Goal: Task Accomplishment & Management: Use online tool/utility

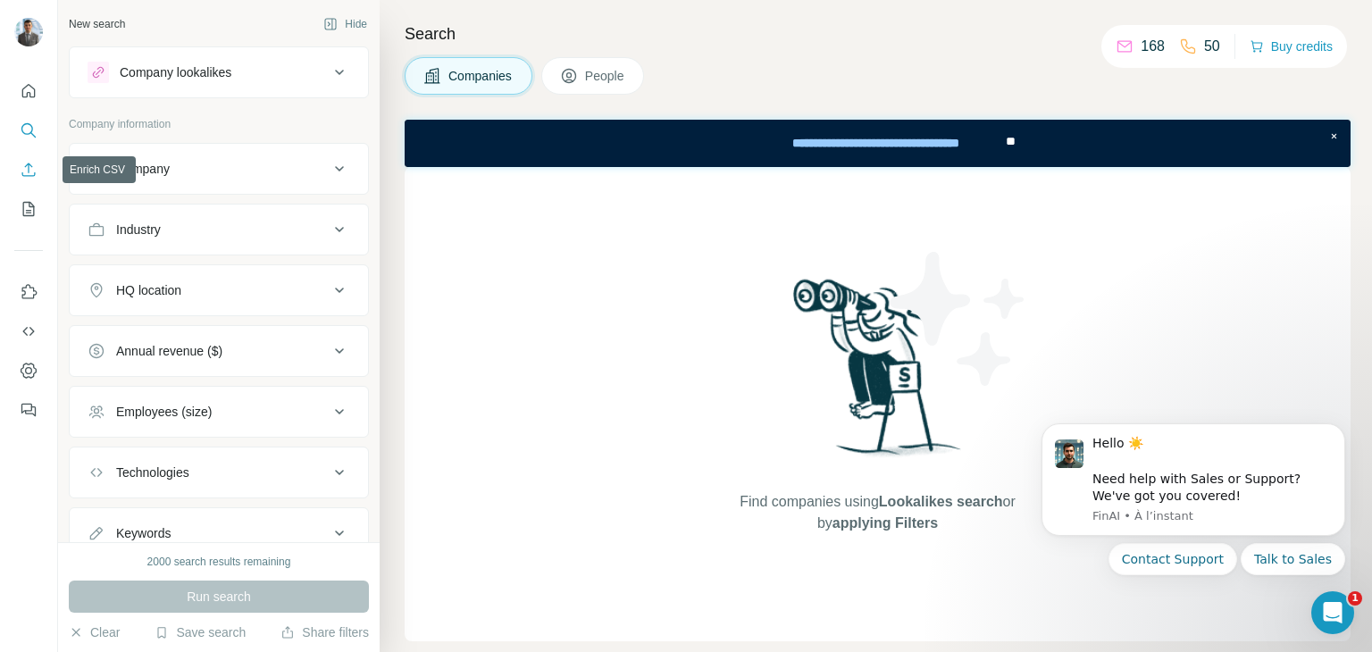
click at [34, 163] on icon "Enrich CSV" at bounding box center [29, 170] width 18 height 18
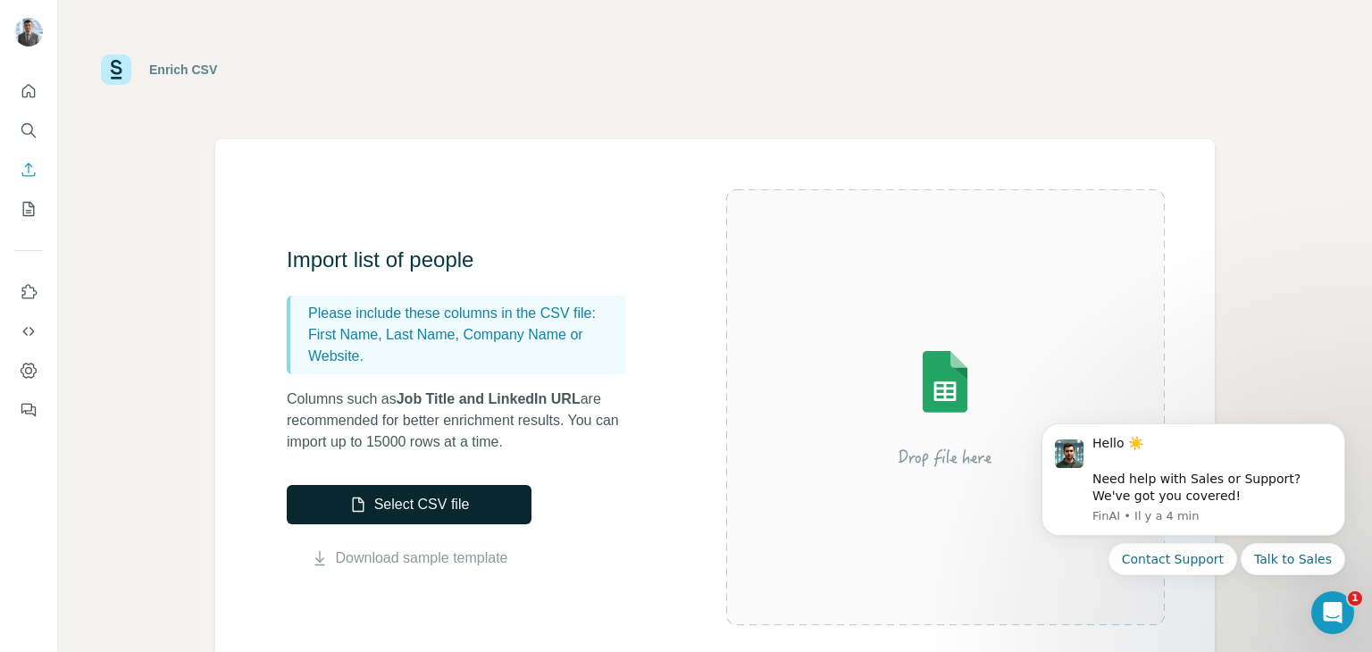
click at [484, 499] on button "Select CSV file" at bounding box center [409, 504] width 245 height 39
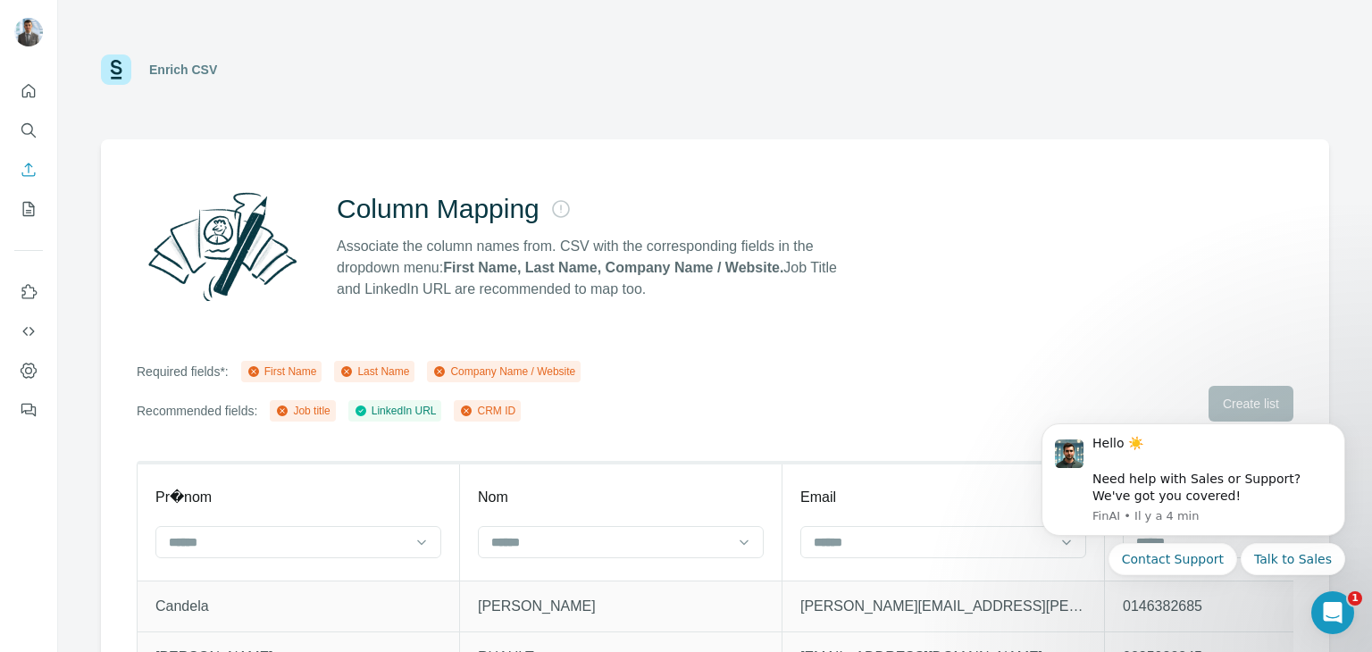
scroll to position [89, 0]
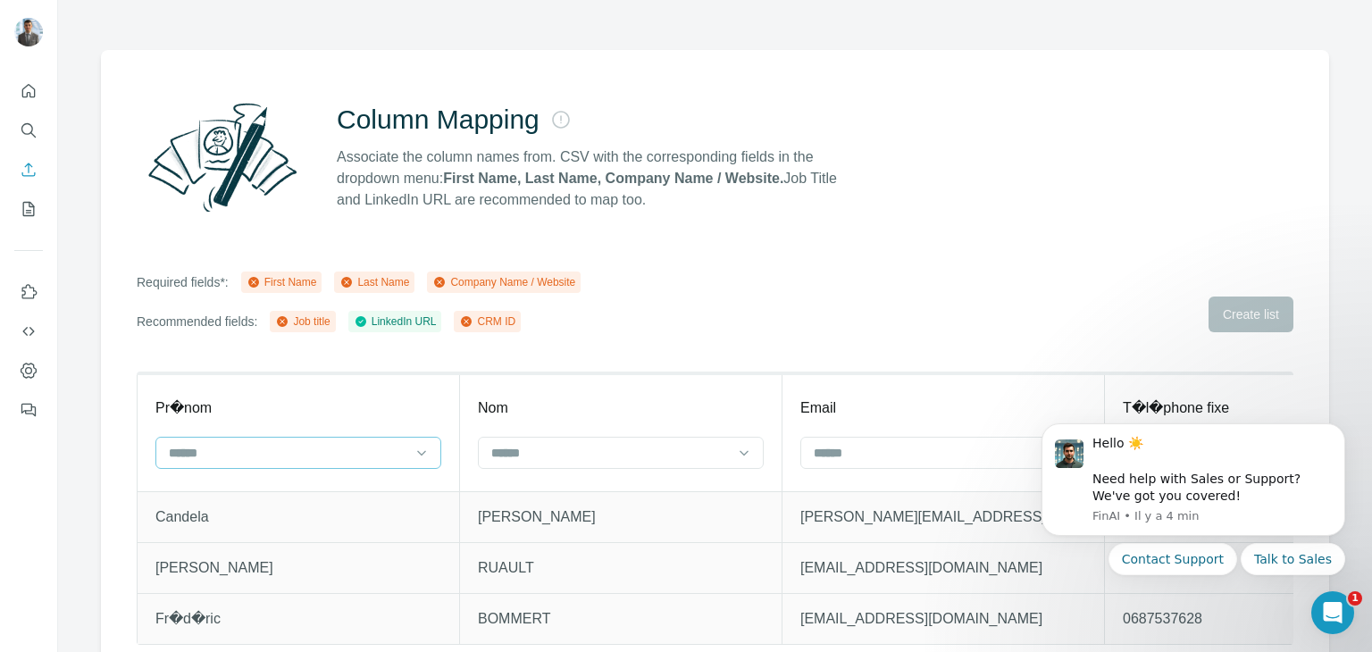
click at [245, 448] on input at bounding box center [287, 453] width 241 height 20
click at [255, 490] on div "First Name" at bounding box center [298, 493] width 255 height 18
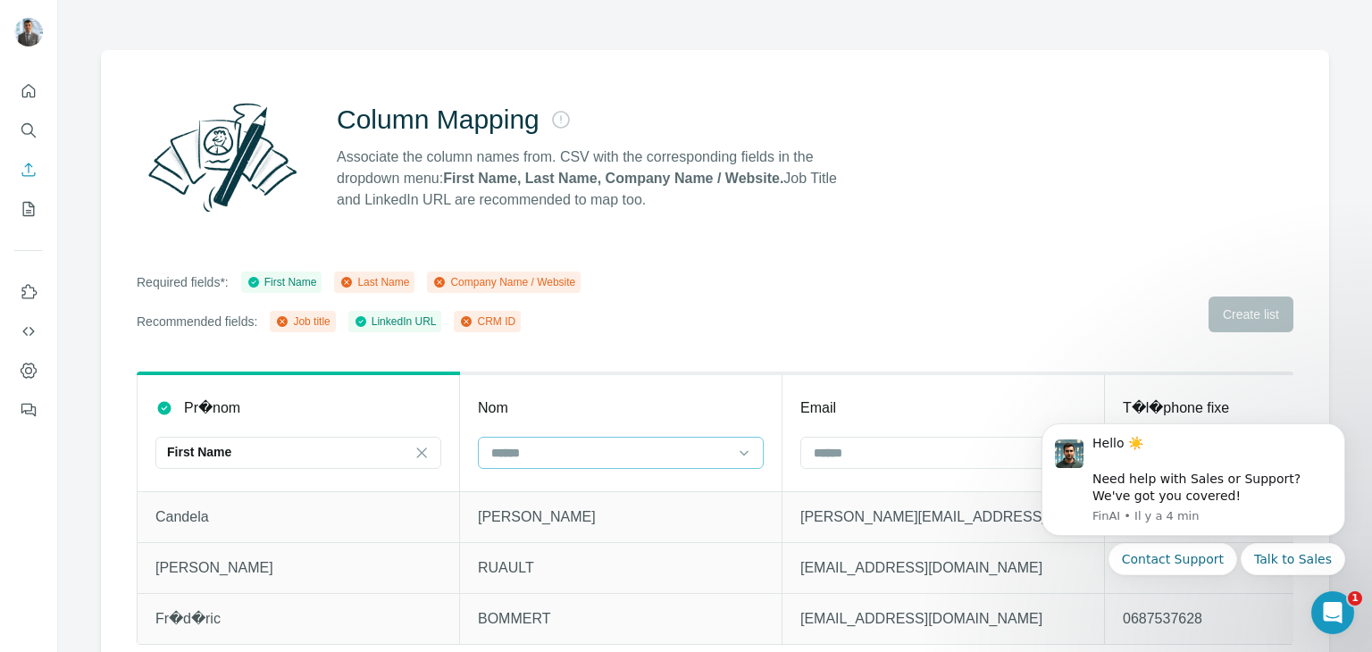
click at [539, 457] on input at bounding box center [610, 453] width 241 height 20
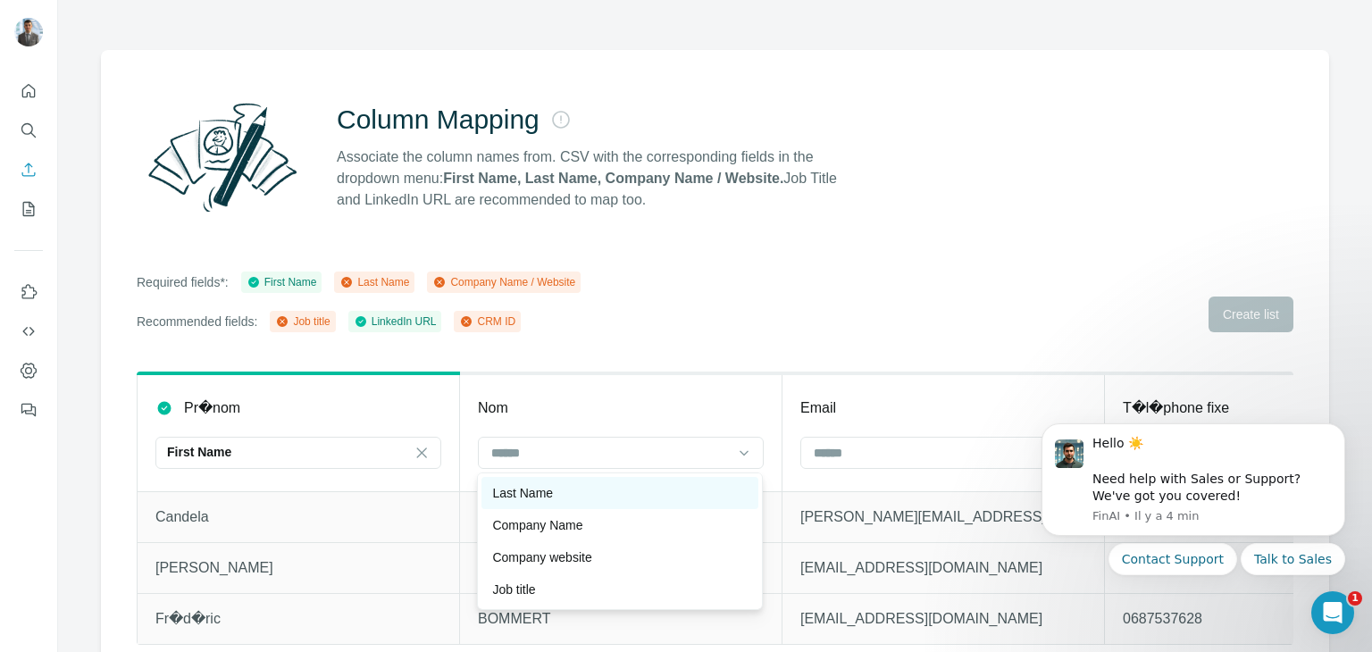
click at [548, 496] on p "Last Name" at bounding box center [522, 493] width 61 height 18
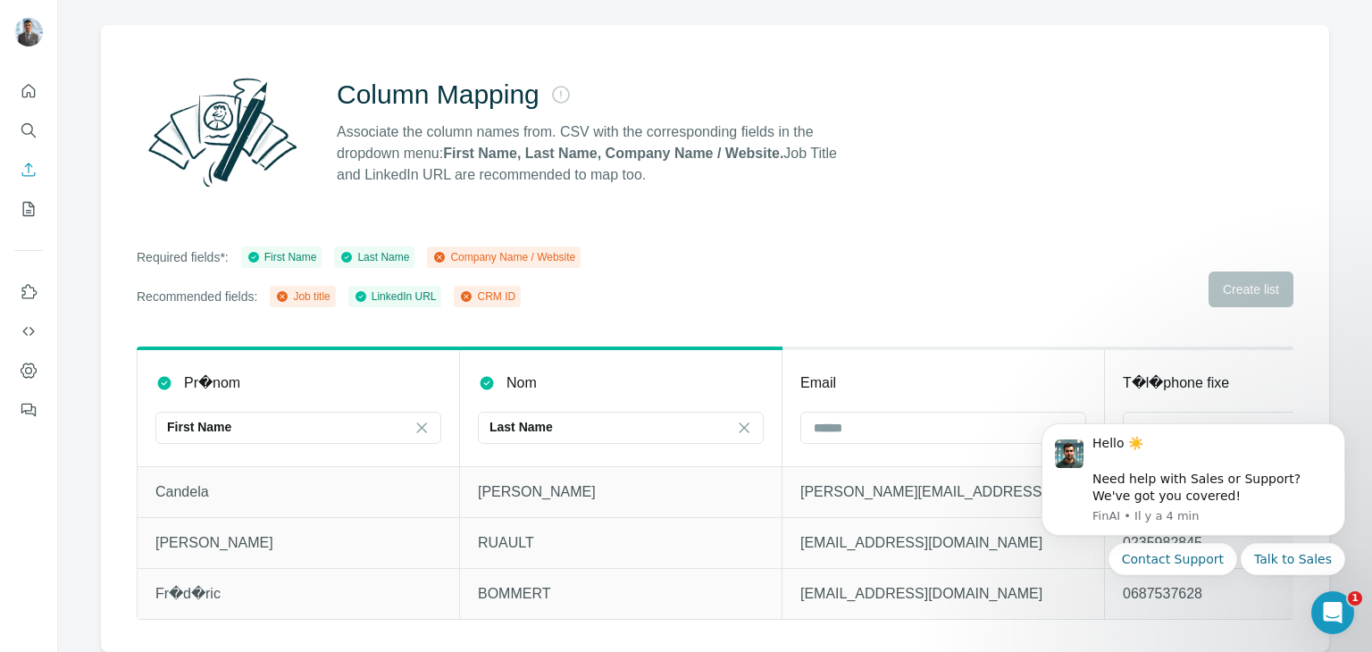
scroll to position [127, 0]
click at [908, 418] on input at bounding box center [932, 428] width 241 height 20
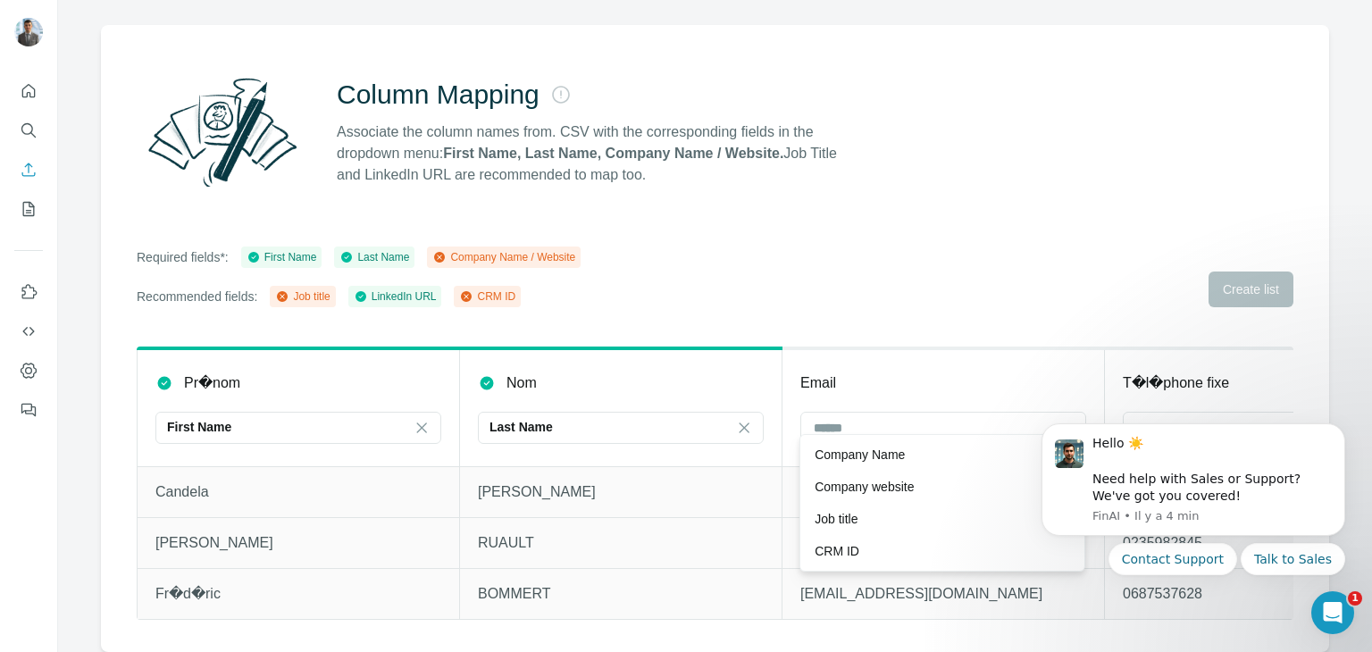
click at [955, 348] on th "Email" at bounding box center [944, 407] width 322 height 118
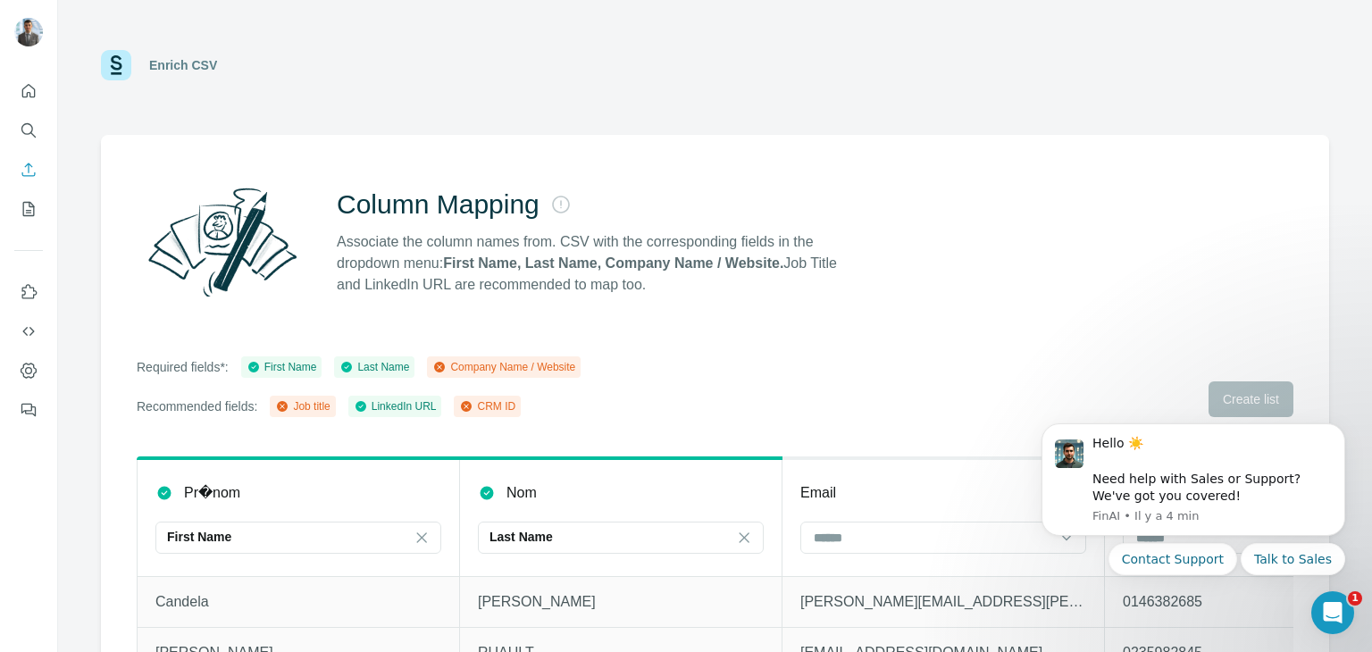
scroll to position [0, 0]
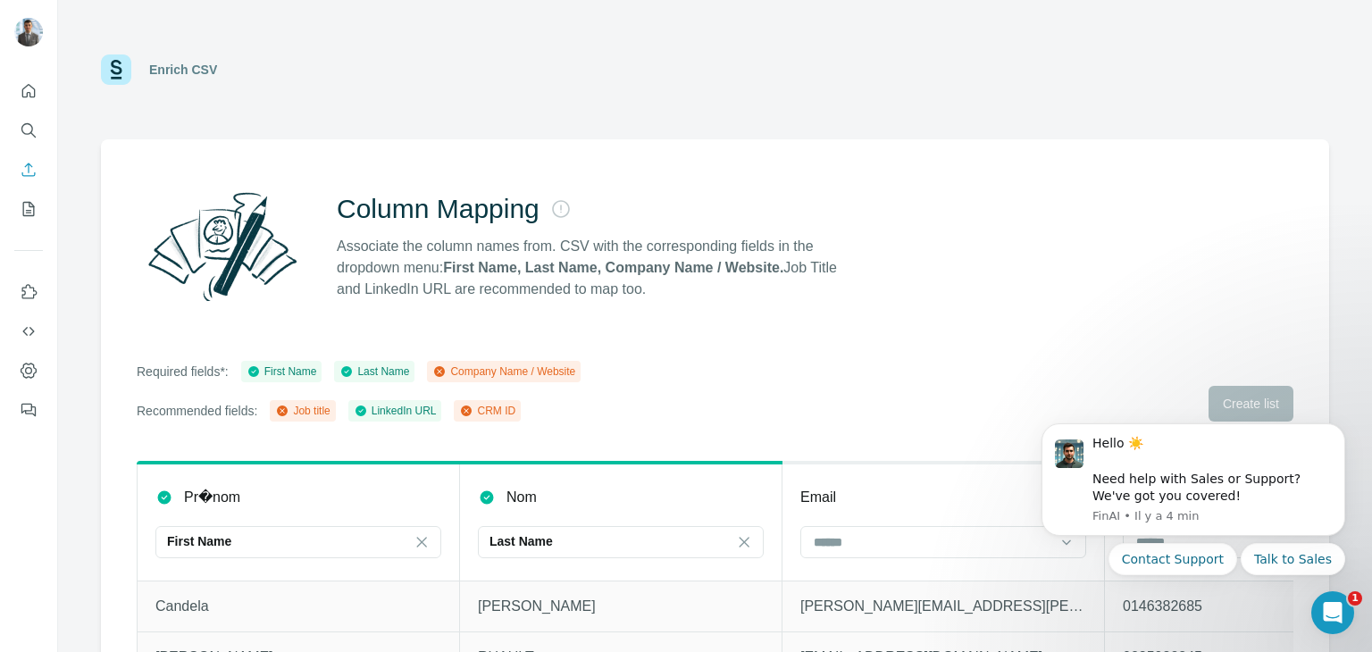
click at [130, 69] on img at bounding box center [116, 69] width 30 height 30
click at [38, 169] on button "Enrich CSV" at bounding box center [28, 170] width 29 height 32
click at [175, 61] on div "Enrich CSV" at bounding box center [159, 69] width 116 height 30
click at [425, 278] on p "Associate the column names from. CSV with the corresponding fields in the dropd…" at bounding box center [595, 268] width 516 height 64
click at [27, 94] on icon "Quick start" at bounding box center [29, 91] width 18 height 18
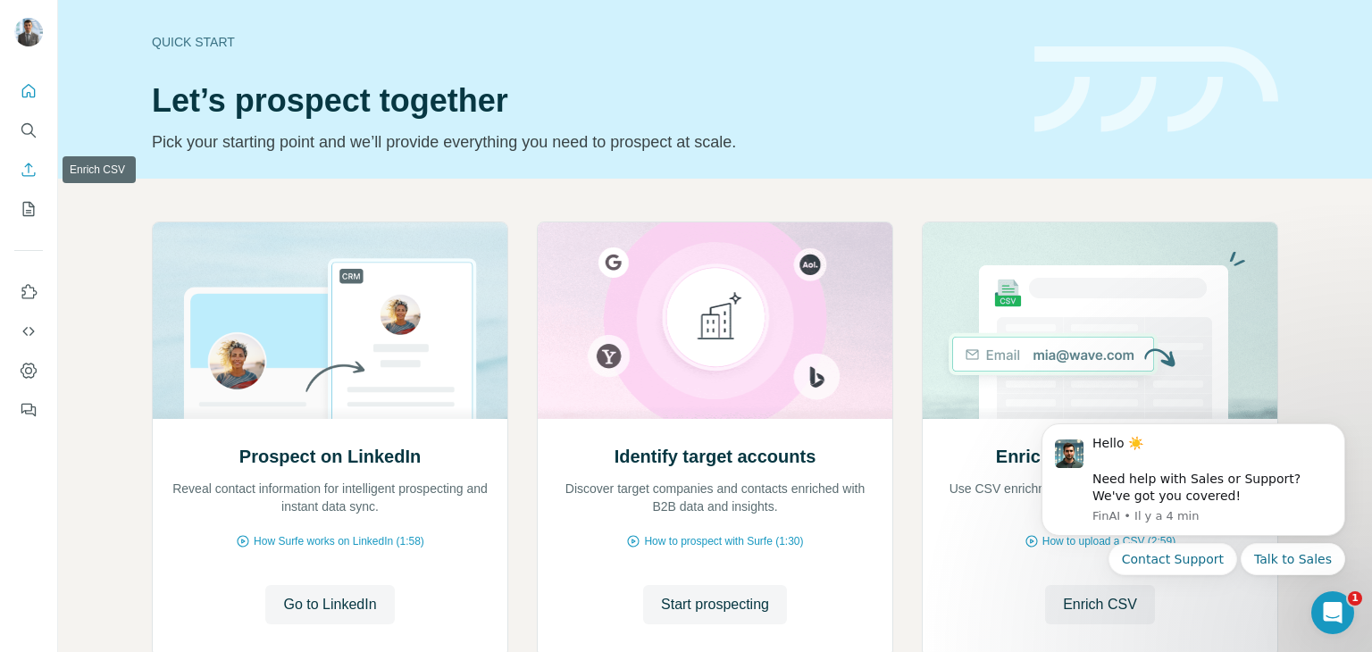
click at [25, 167] on icon "Enrich CSV" at bounding box center [29, 170] width 18 height 18
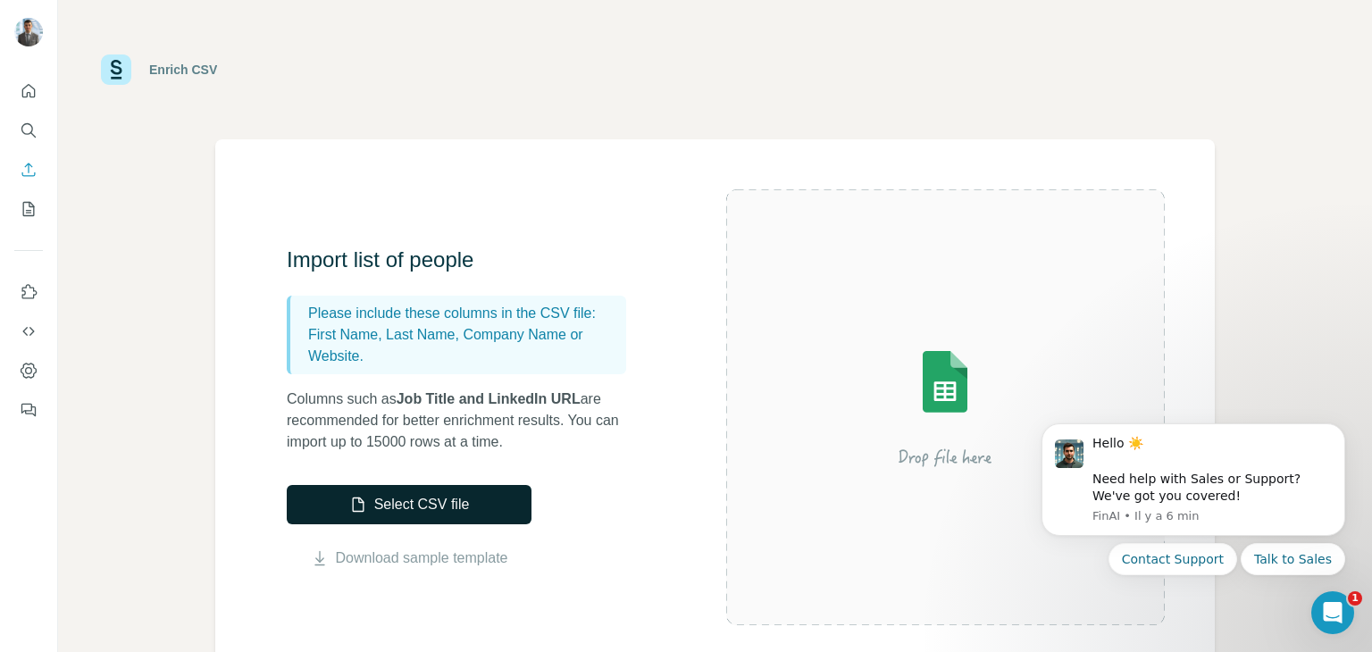
click at [411, 506] on button "Select CSV file" at bounding box center [409, 504] width 245 height 39
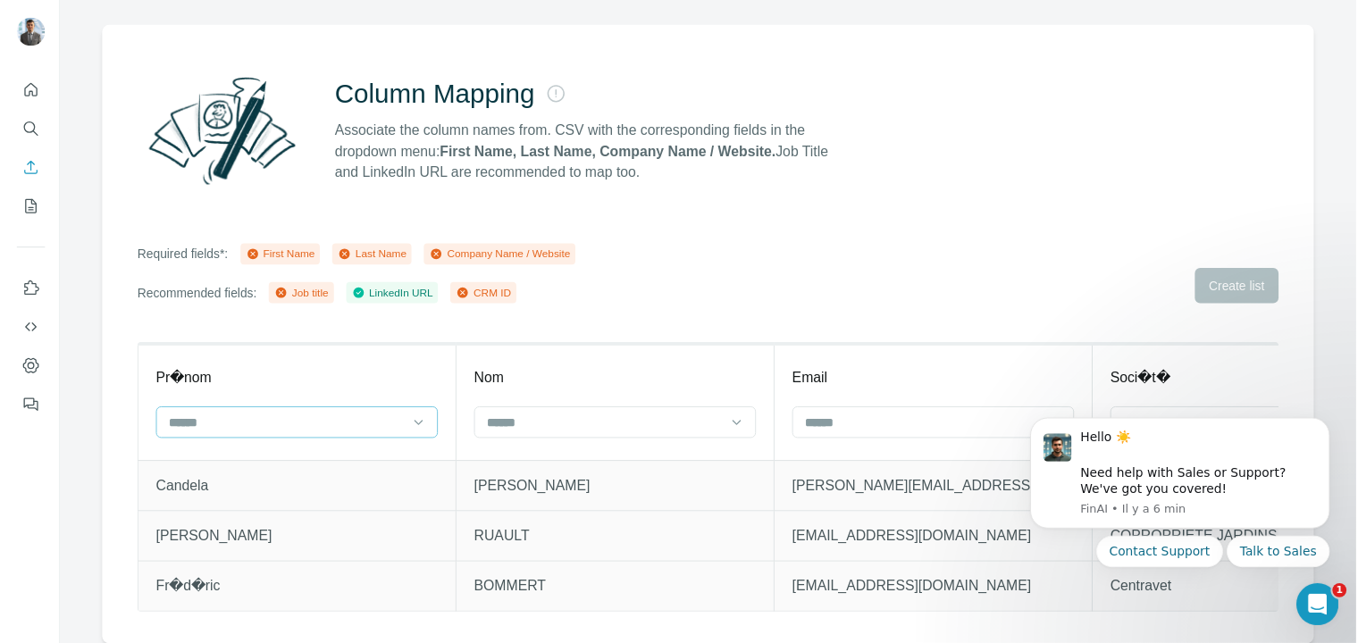
scroll to position [127, 0]
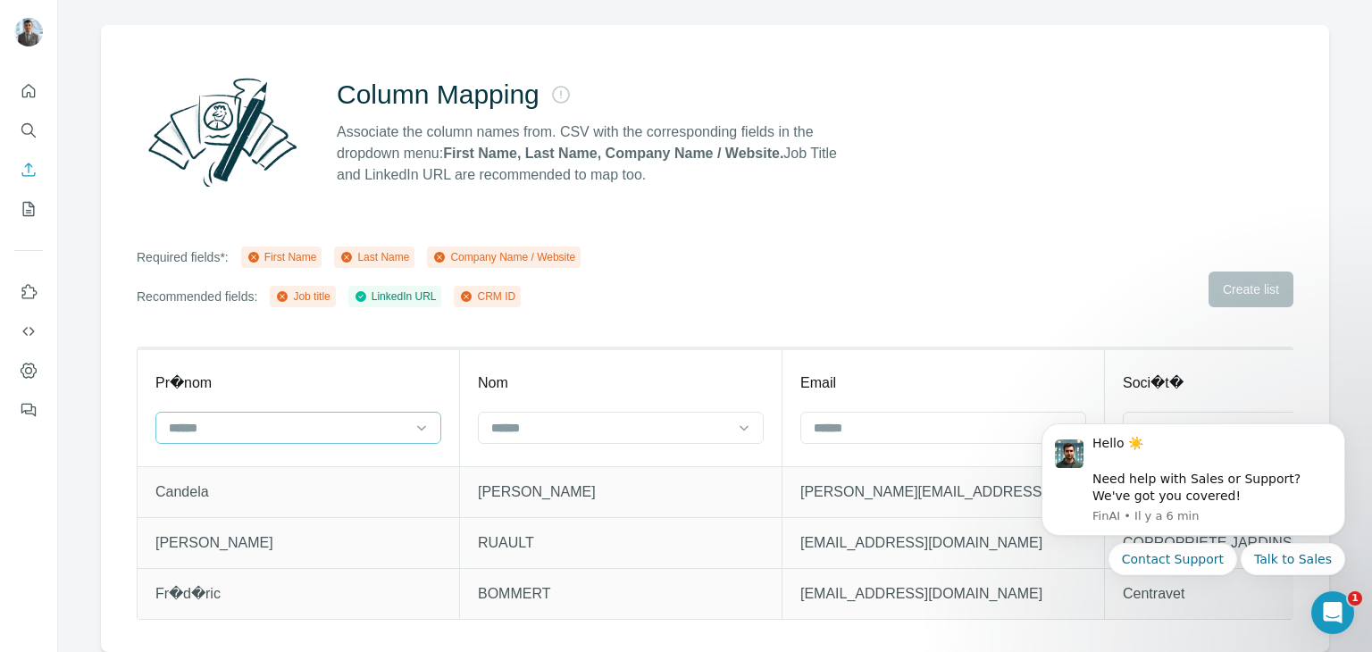
click at [277, 418] on input at bounding box center [287, 428] width 241 height 20
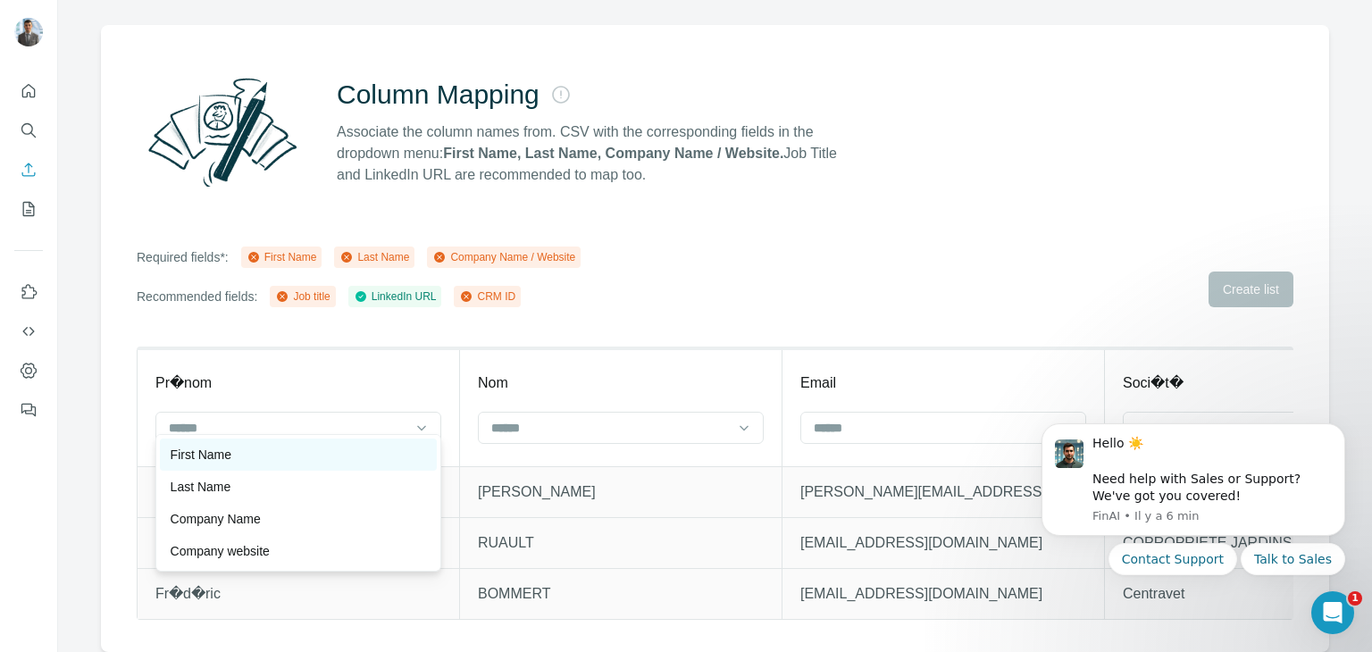
click at [279, 460] on div "First Name" at bounding box center [298, 455] width 255 height 18
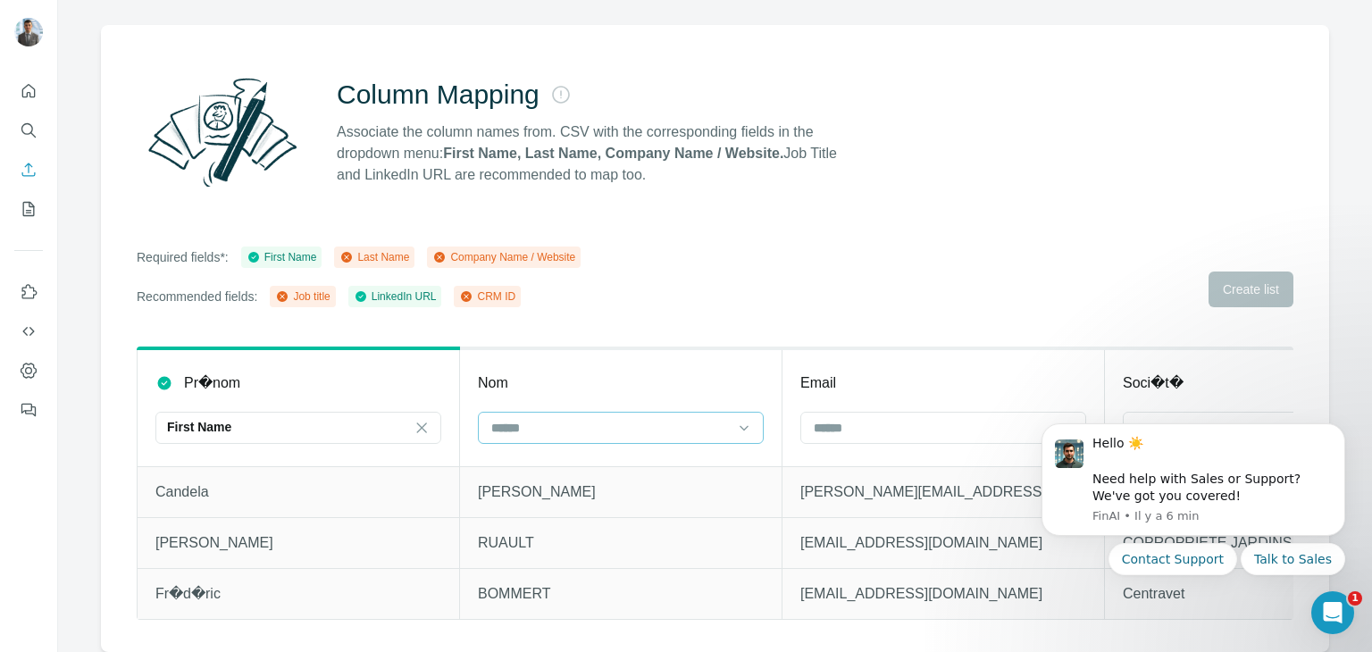
click at [505, 418] on input at bounding box center [610, 428] width 241 height 20
click at [295, 391] on th "Pr�nom First Name" at bounding box center [299, 407] width 322 height 118
click at [551, 423] on input at bounding box center [610, 428] width 241 height 20
click at [553, 453] on p "Last Name" at bounding box center [522, 455] width 61 height 18
click at [907, 423] on input at bounding box center [932, 428] width 241 height 20
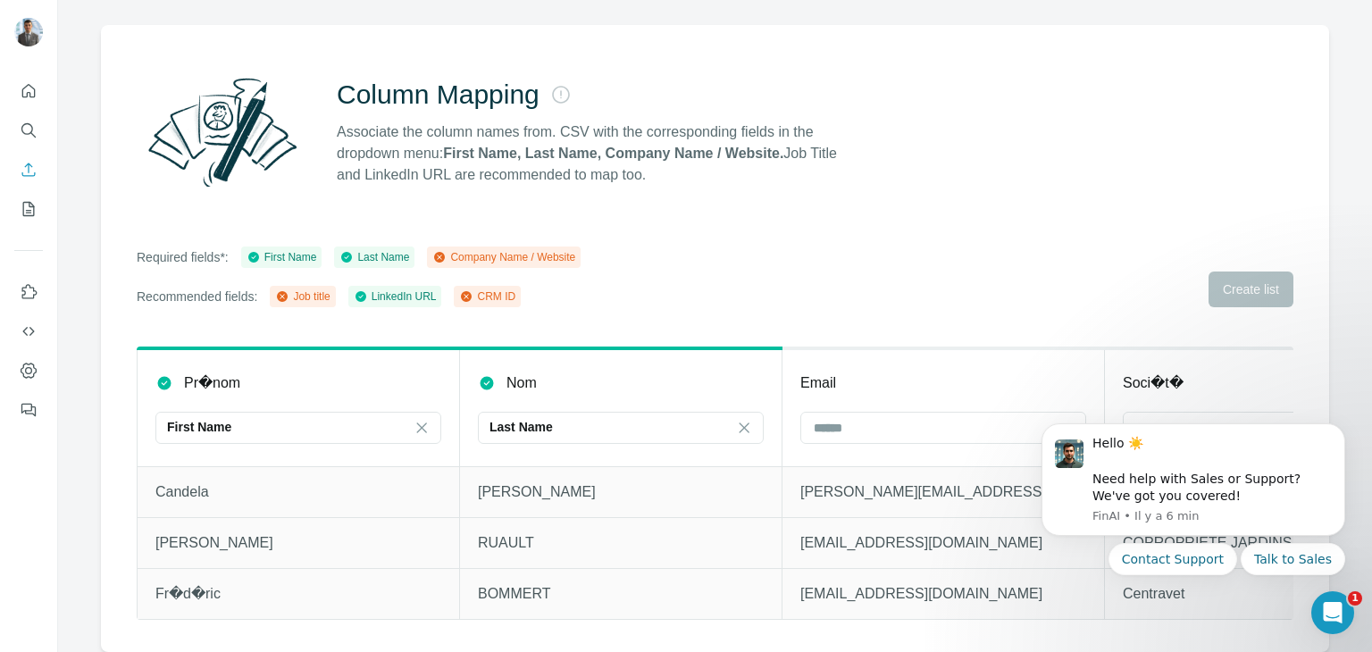
click at [960, 386] on th "Email" at bounding box center [944, 407] width 322 height 118
click at [1204, 410] on body "Hello ☀️ ​ Need help with Sales or Support? We've got you covered! [GEOGRAPHIC_…" at bounding box center [1193, 522] width 343 height 227
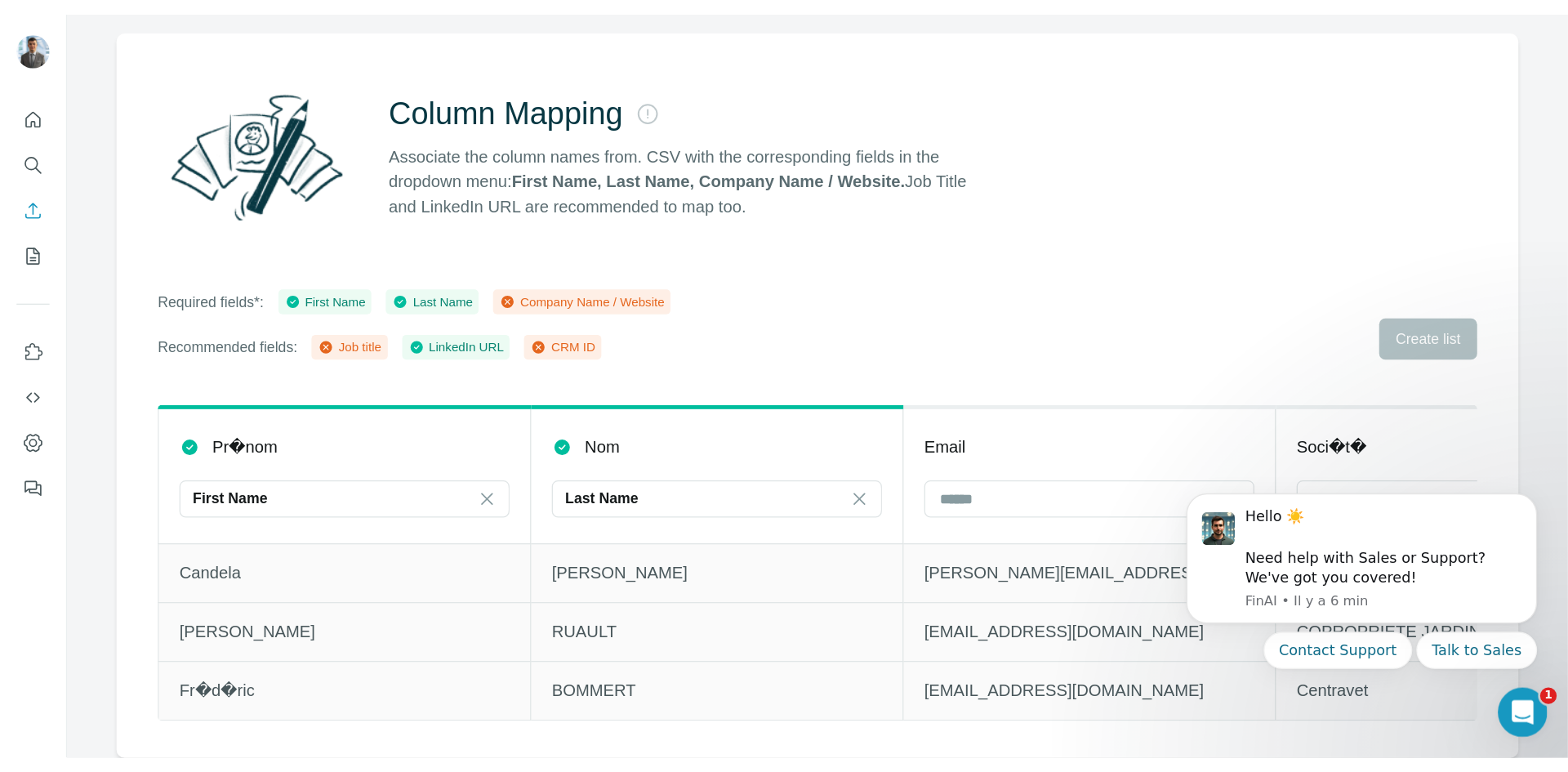
scroll to position [0, 0]
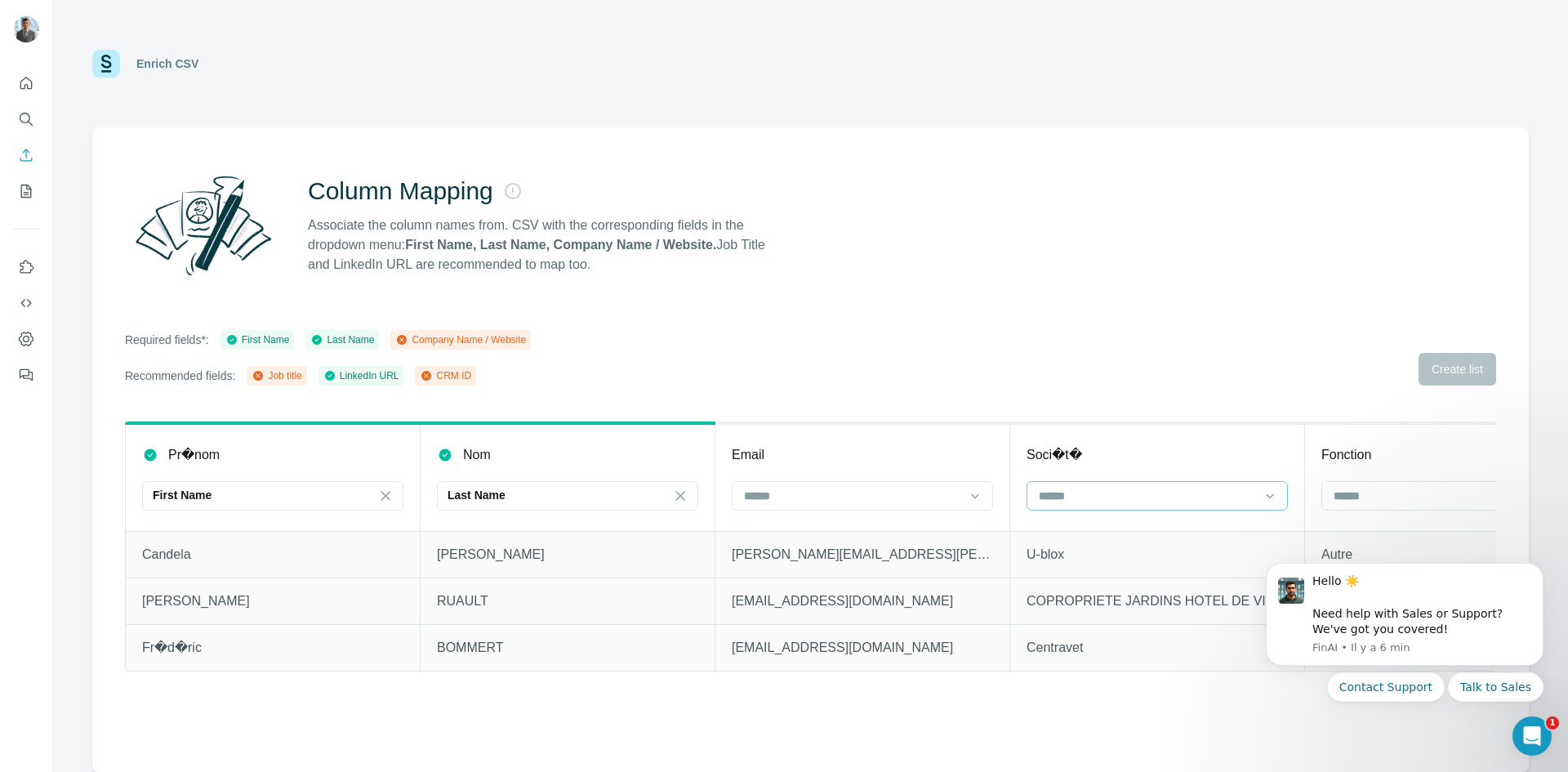
click at [1128, 489] on input at bounding box center [1147, 496] width 220 height 18
click at [1122, 531] on p "Company Name" at bounding box center [1082, 533] width 82 height 16
click at [1253, 496] on input at bounding box center [1442, 496] width 220 height 18
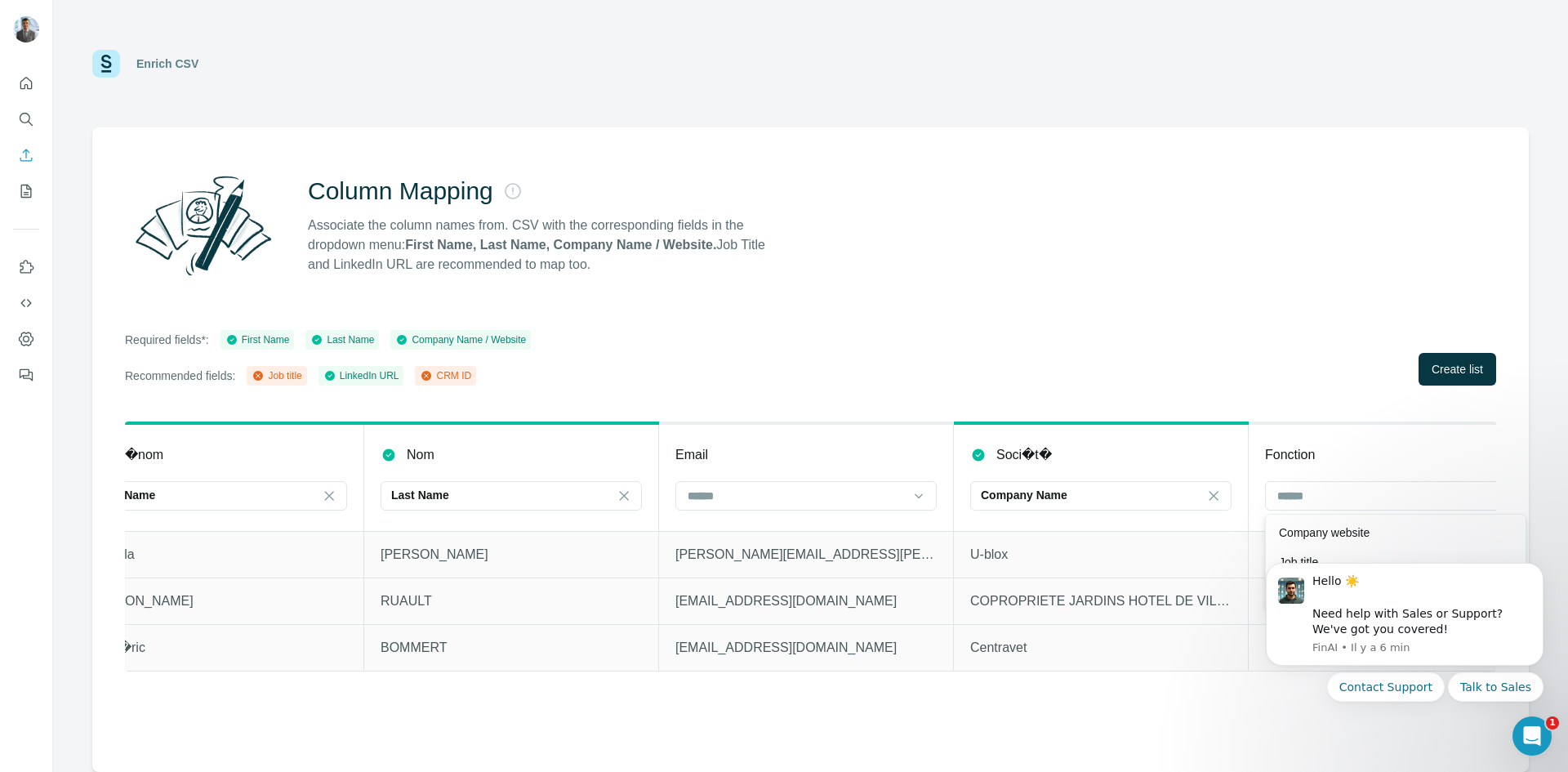
click at [1253, 555] on body "Hello ☀️ ​ Need help with Sales or Support? We've got you covered! [GEOGRAPHIC_…" at bounding box center [1404, 653] width 314 height 209
click at [1253, 572] on icon "Dismiss notification" at bounding box center [1540, 568] width 9 height 9
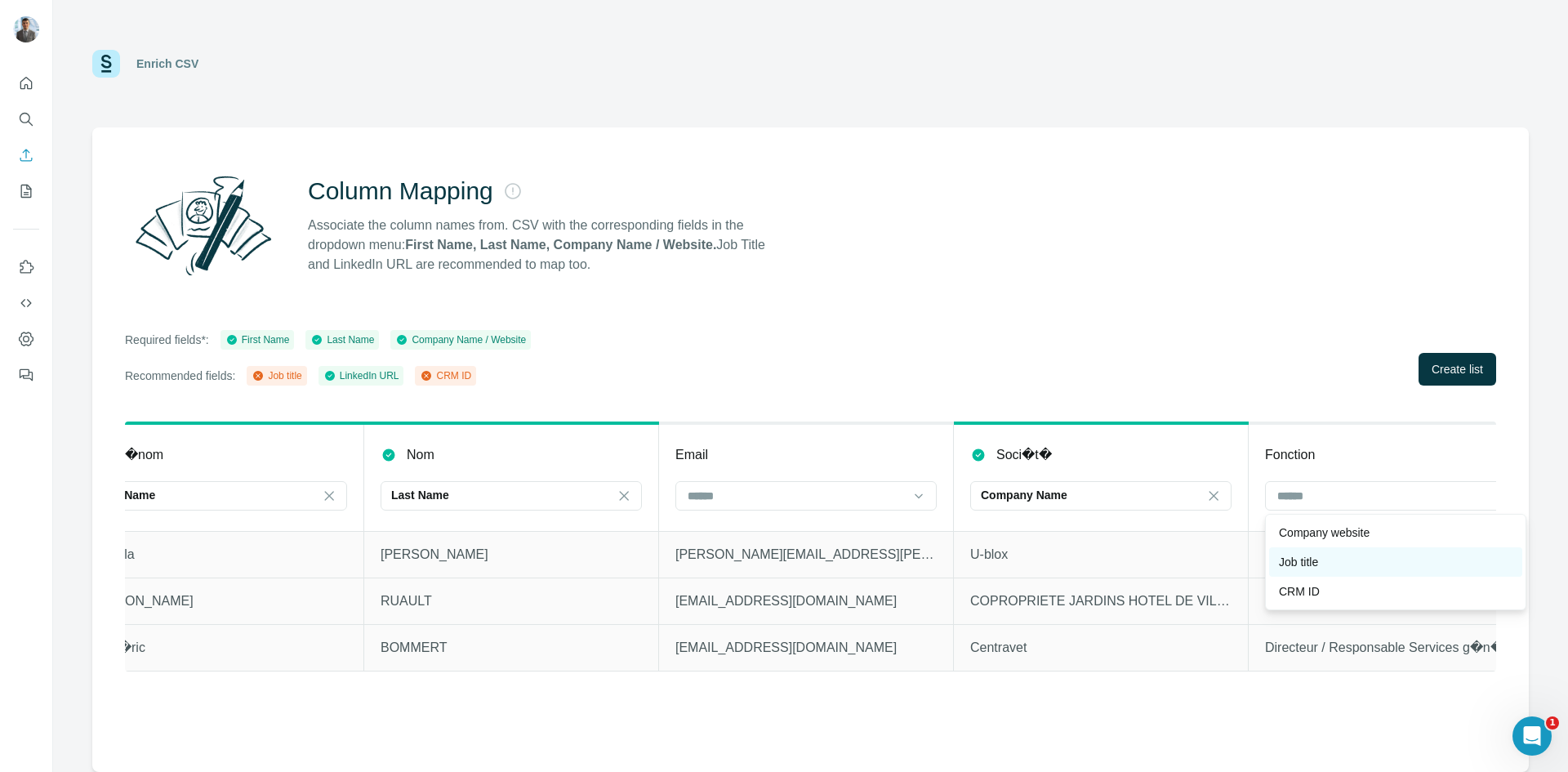
click at [1253, 565] on div "Job title" at bounding box center [1395, 563] width 233 height 16
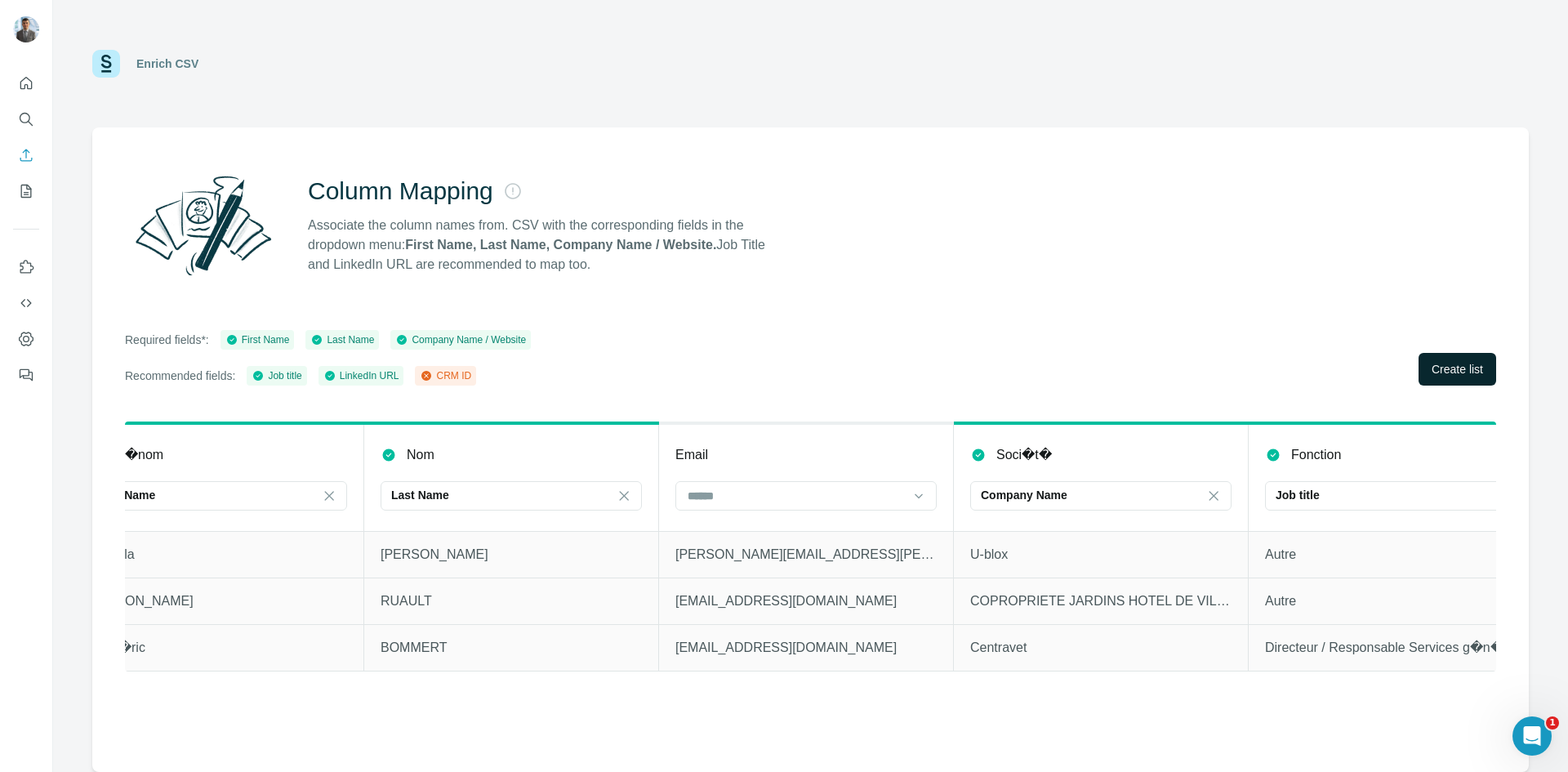
click at [1253, 380] on button "Create list" at bounding box center [1457, 370] width 78 height 33
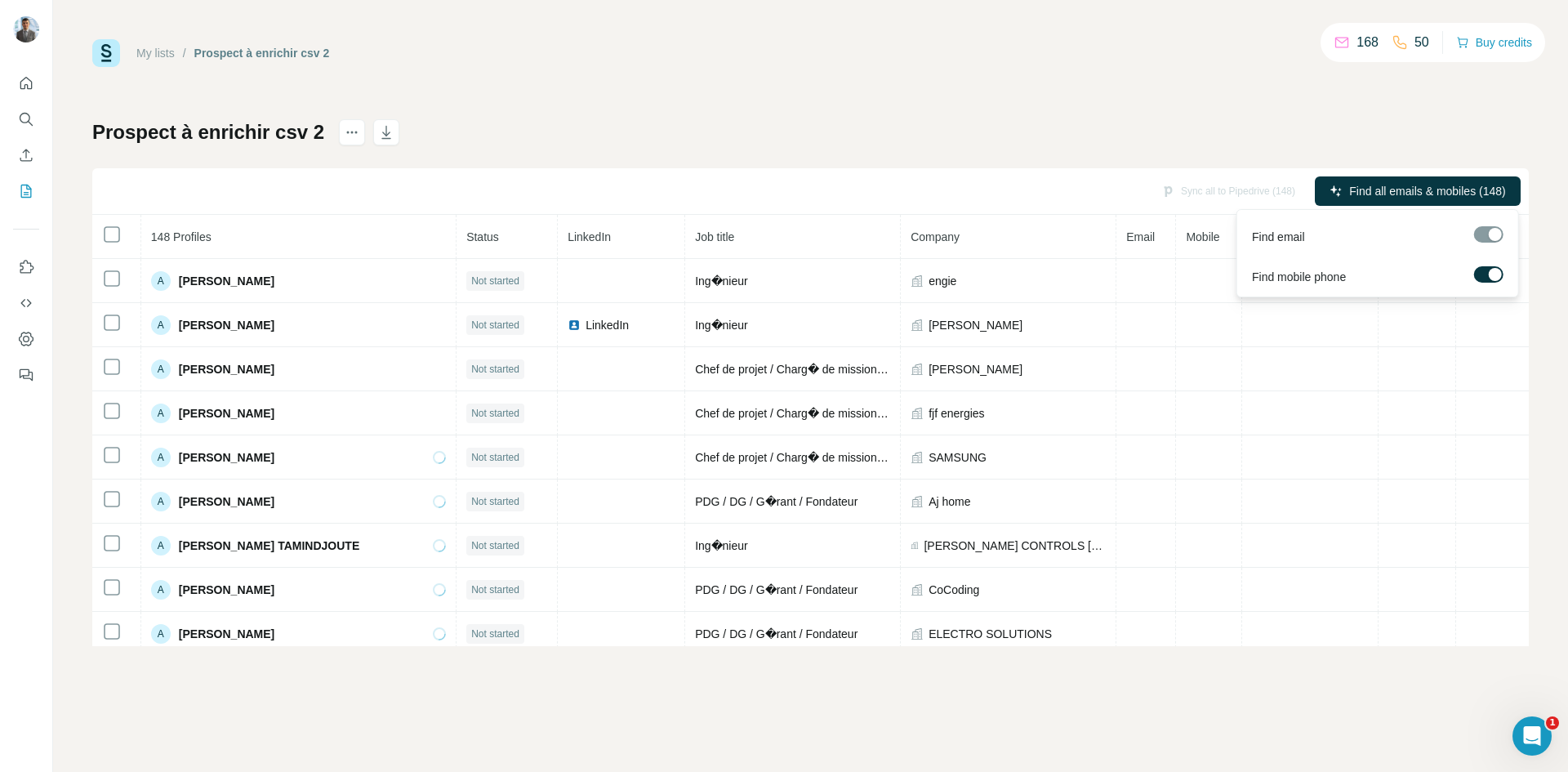
click at [1253, 273] on div at bounding box center [1496, 274] width 13 height 13
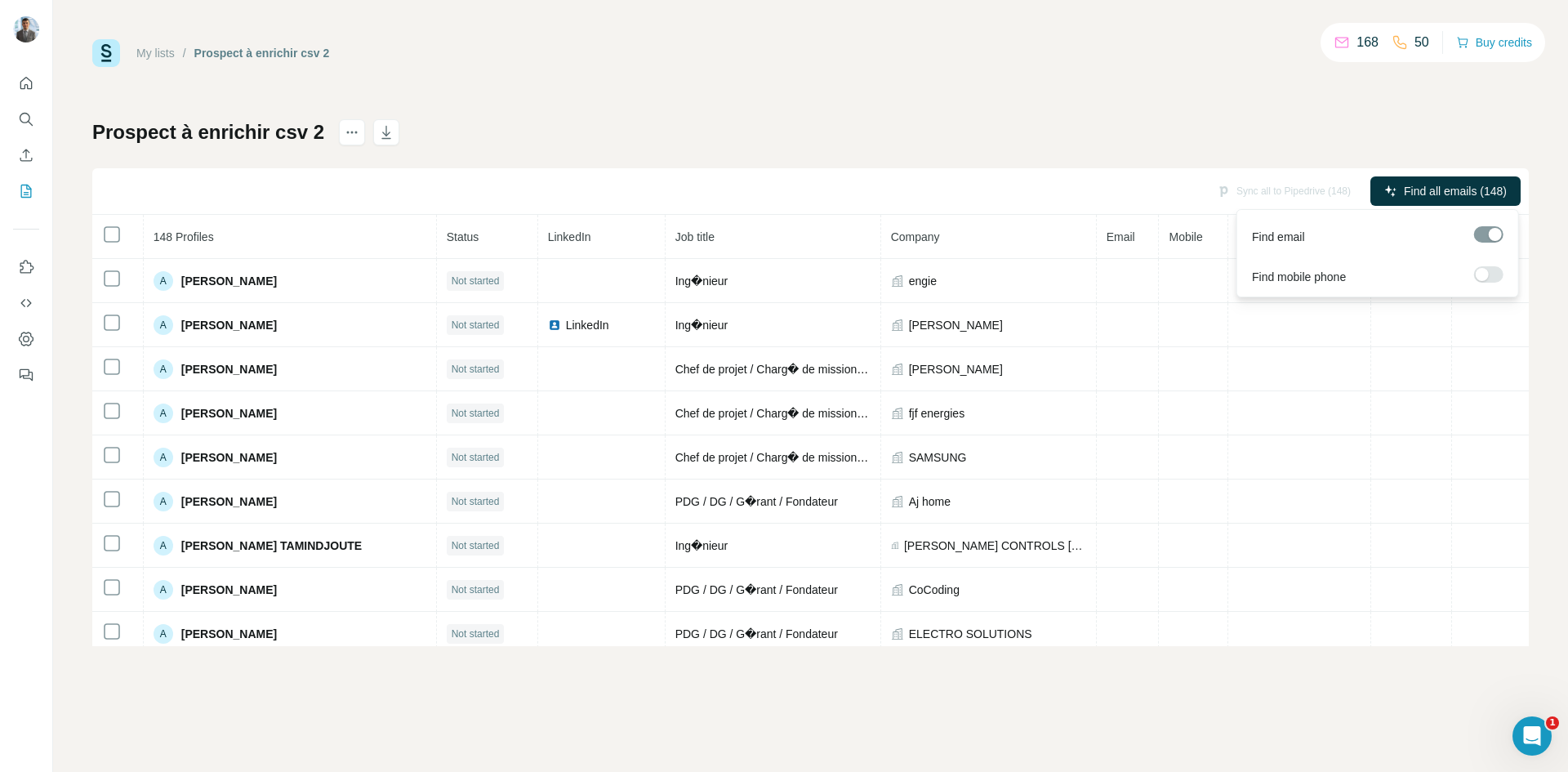
click at [1253, 231] on div at bounding box center [1488, 234] width 29 height 16
click at [944, 91] on div "My lists / Prospect à enrichir csv 2 168 50 Buy credits Prospect à enrichir csv…" at bounding box center [810, 343] width 1436 height 607
click at [339, 126] on button "actions" at bounding box center [352, 132] width 27 height 27
drag, startPoint x: 1198, startPoint y: 80, endPoint x: 1218, endPoint y: 78, distance: 20.1
click at [1199, 80] on div "My lists / Prospect à enrichir csv 2 168 50 Buy credits Prospect à enrichir csv…" at bounding box center [810, 343] width 1436 height 607
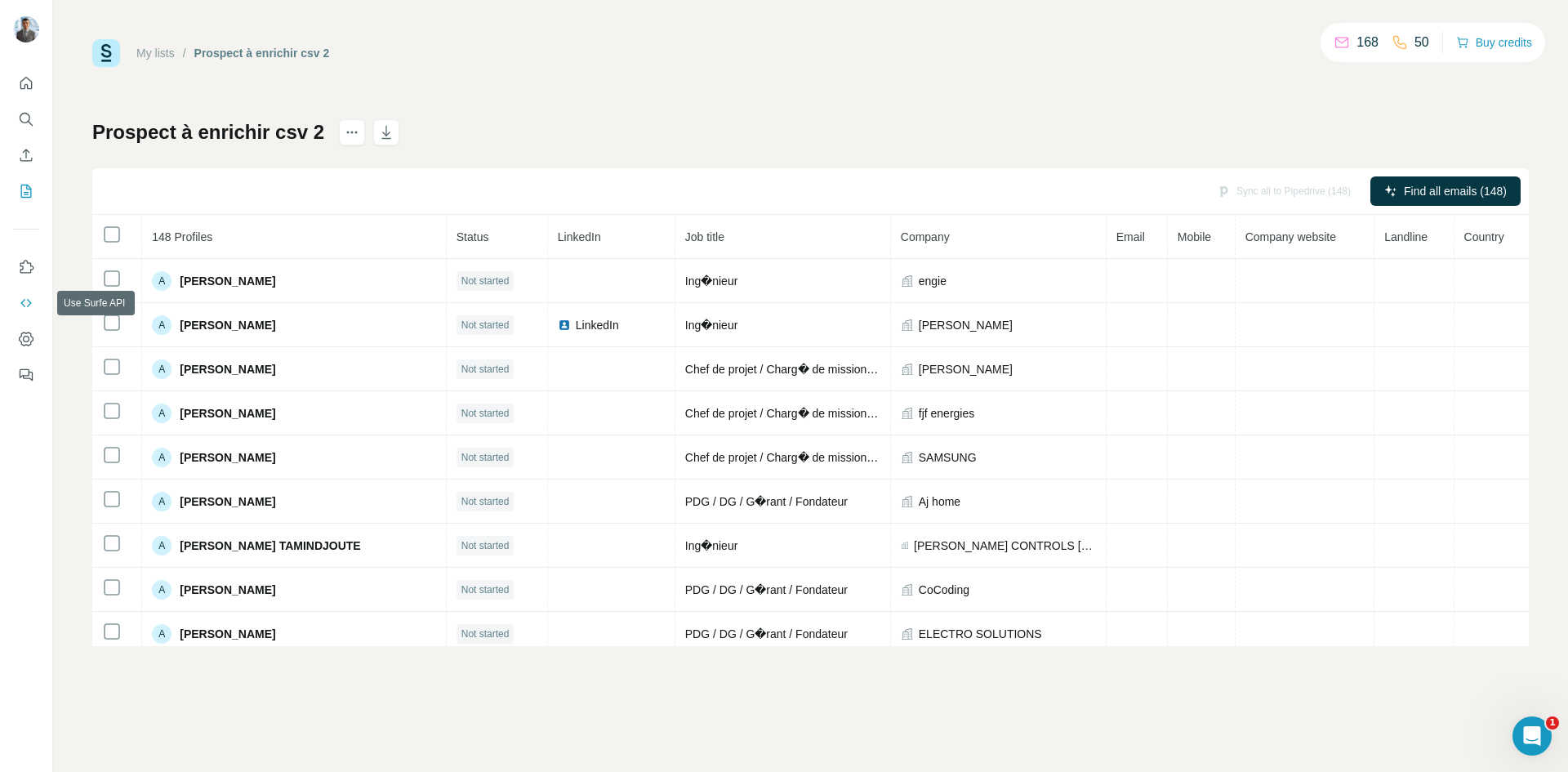
click at [23, 299] on icon "Use Surfe API" at bounding box center [27, 303] width 16 height 16
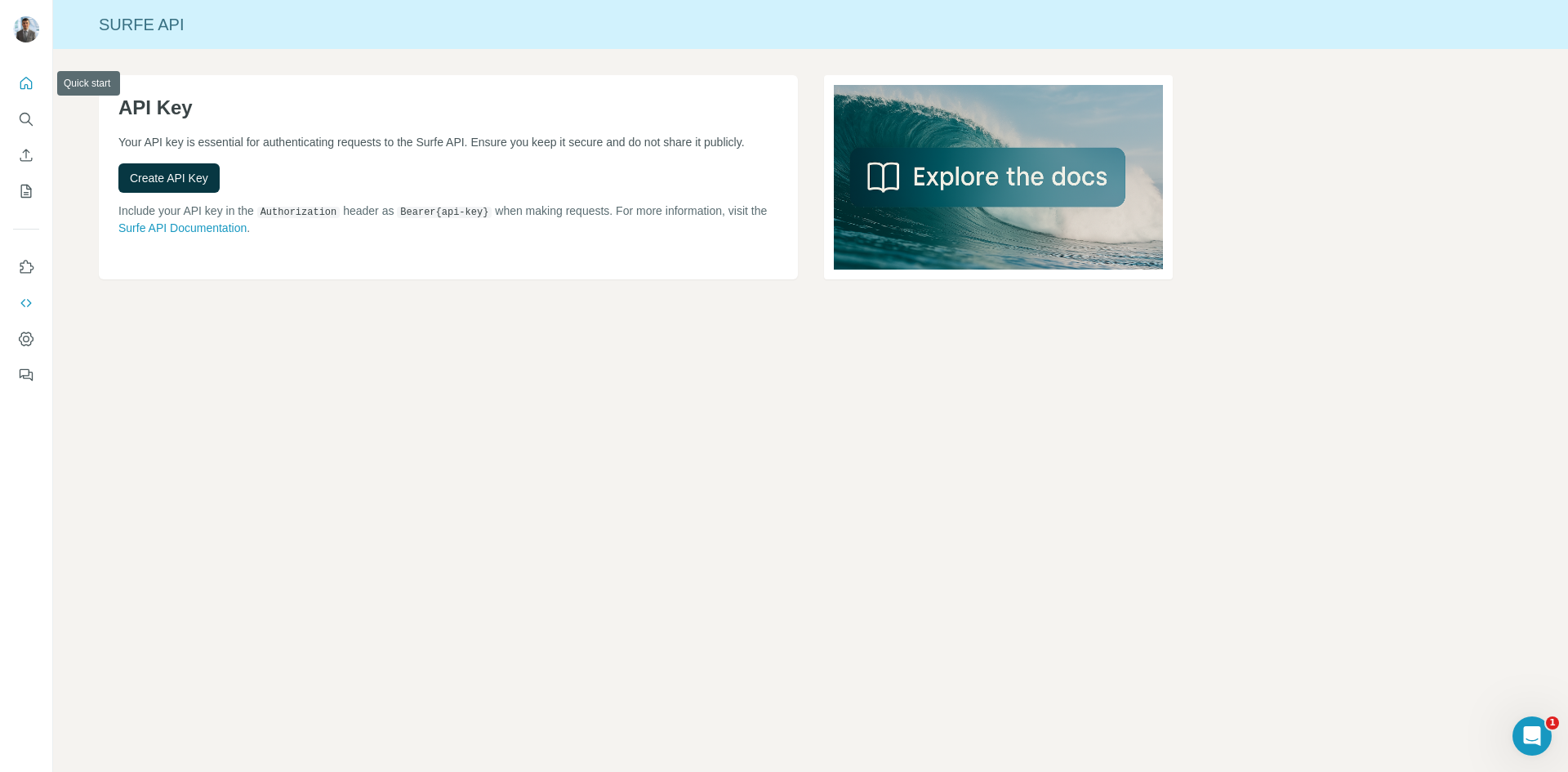
click at [28, 81] on icon "Quick start" at bounding box center [27, 83] width 16 height 16
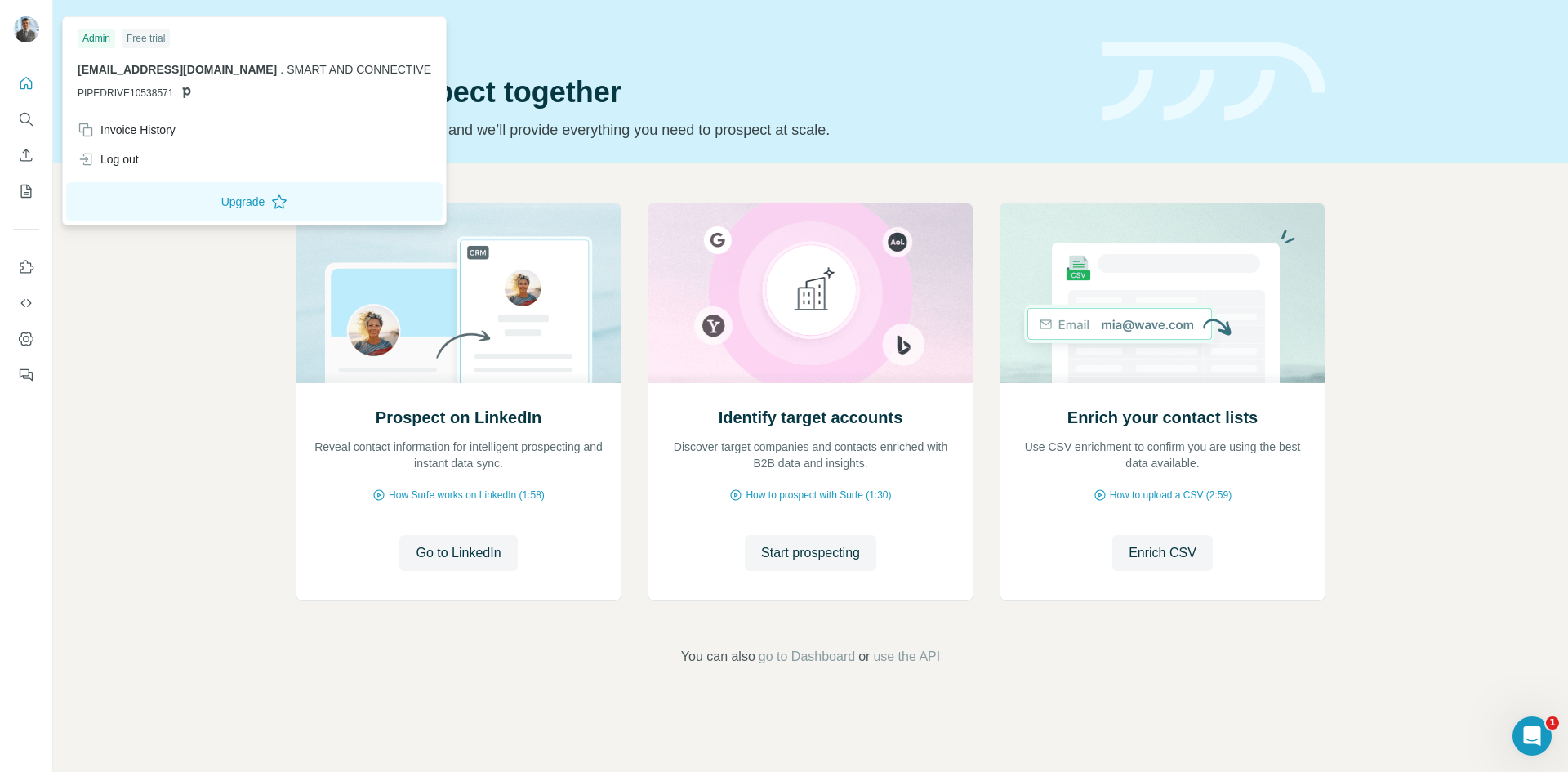
click at [25, 26] on img at bounding box center [26, 29] width 27 height 27
click at [19, 347] on icon "Dashboard" at bounding box center [27, 339] width 16 height 16
